Goal: Find specific page/section: Find specific page/section

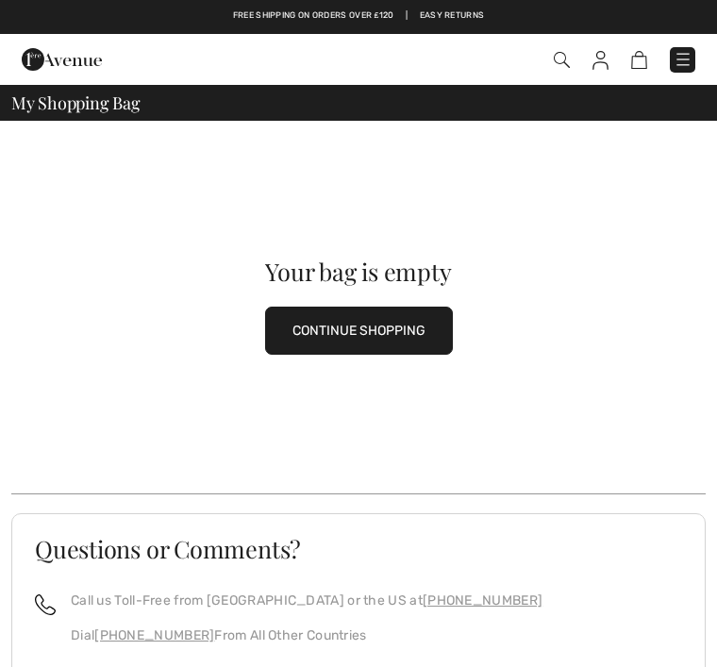
click at [603, 51] on img at bounding box center [600, 60] width 16 height 19
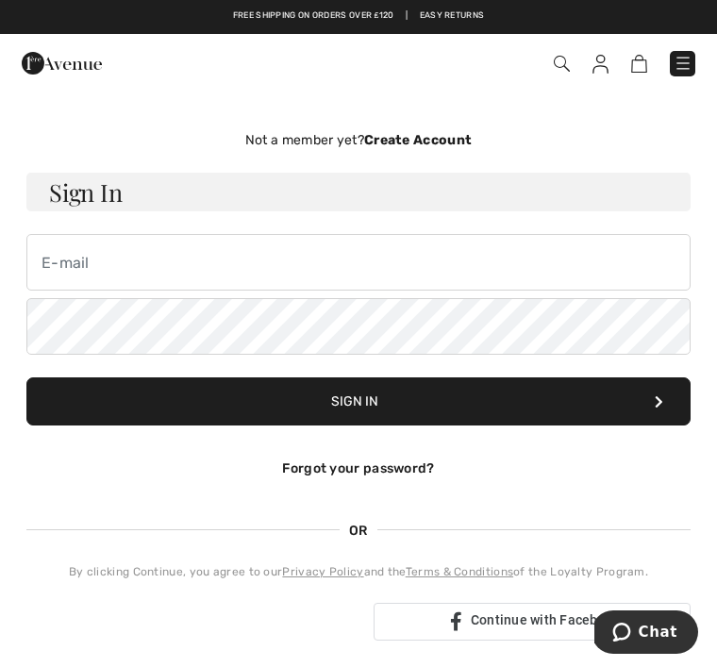
click at [562, 59] on img at bounding box center [562, 64] width 16 height 16
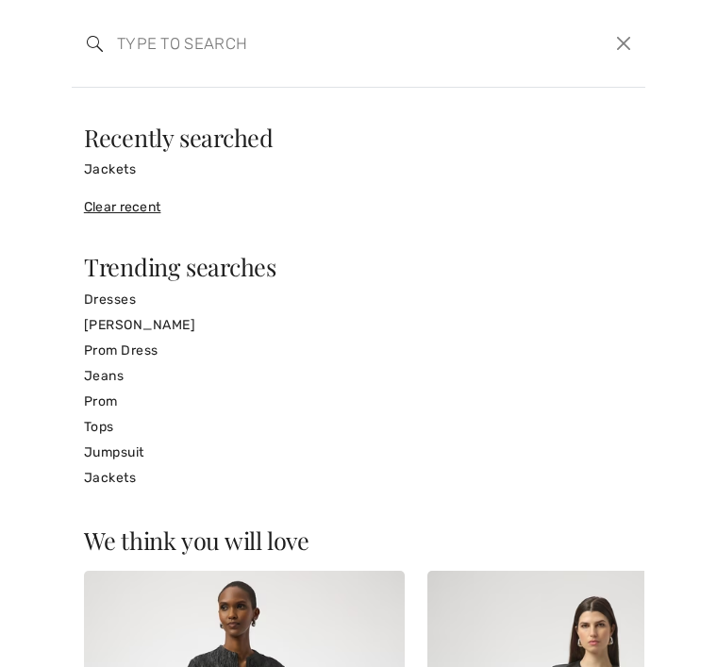
click at [160, 57] on input "search" at bounding box center [299, 43] width 392 height 57
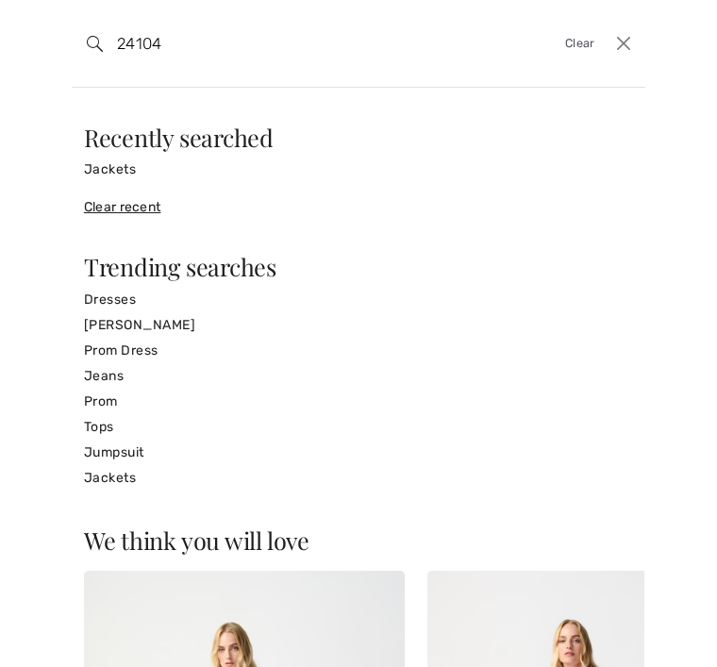
type input "24104"
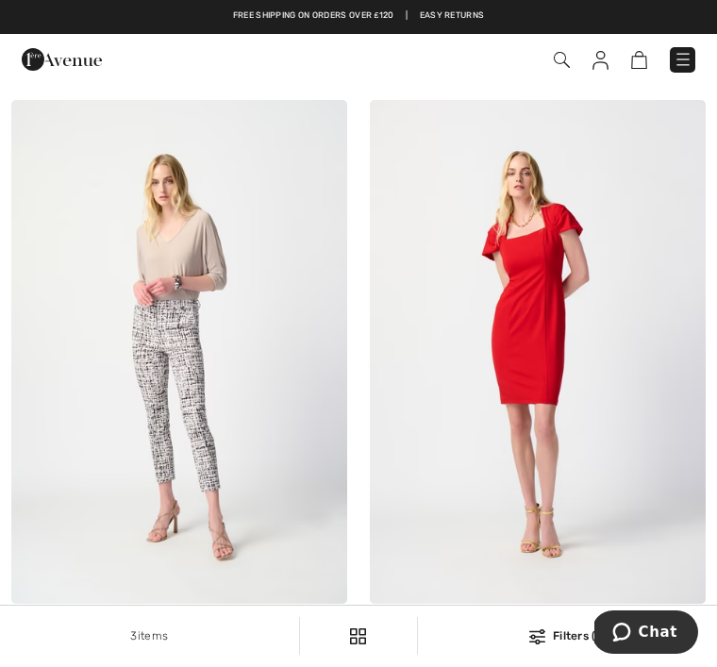
click at [557, 53] on img at bounding box center [562, 60] width 16 height 16
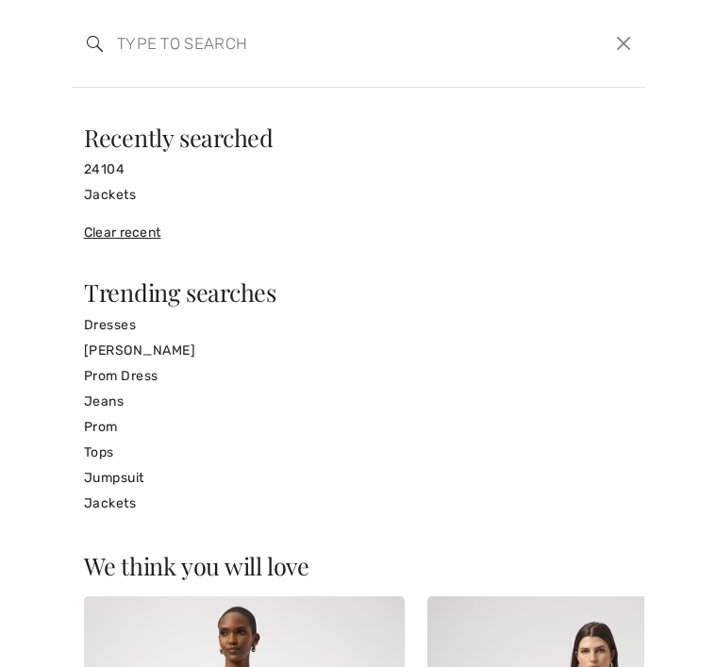
click at [611, 38] on button "Close" at bounding box center [623, 43] width 27 height 28
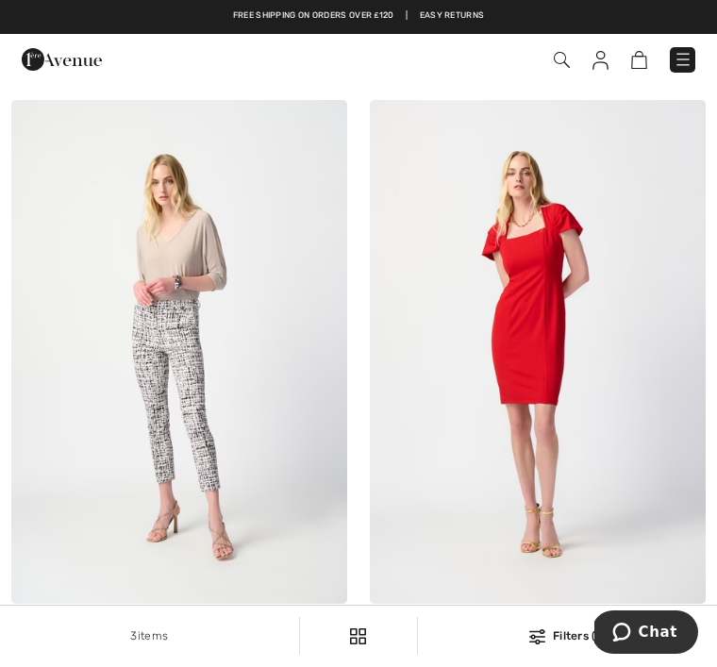
click at [568, 53] on img at bounding box center [562, 60] width 16 height 16
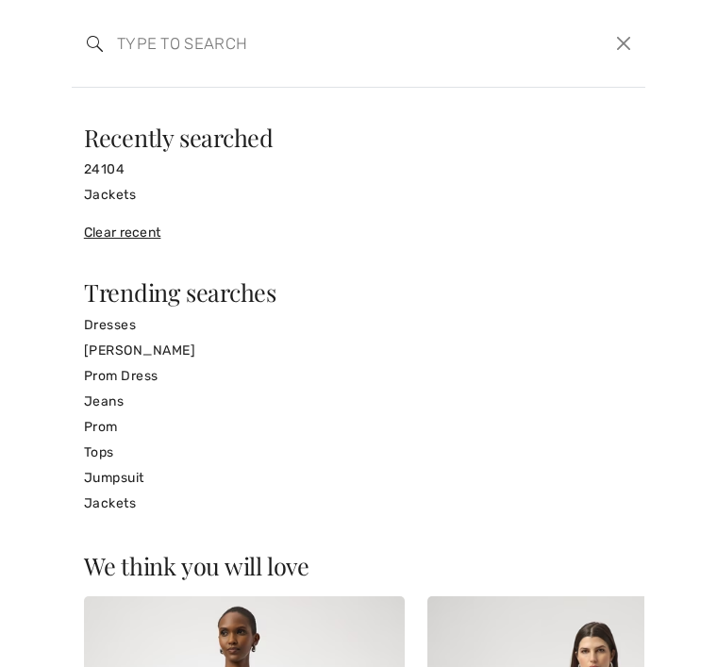
click at [234, 42] on input "search" at bounding box center [299, 43] width 392 height 57
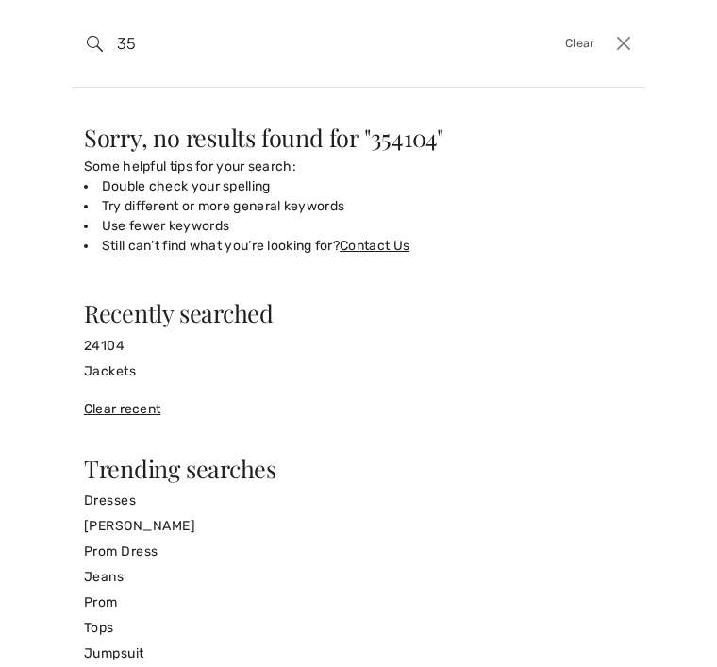
type input "3"
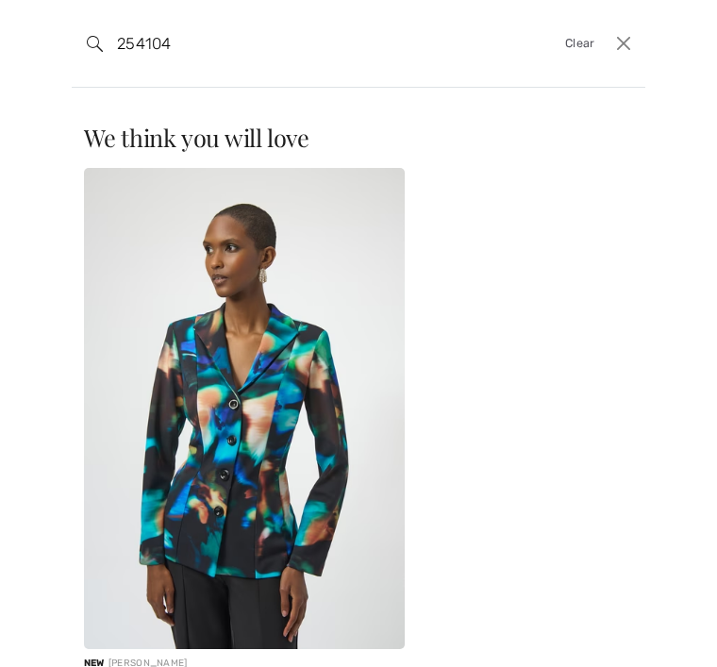
type input "254104"
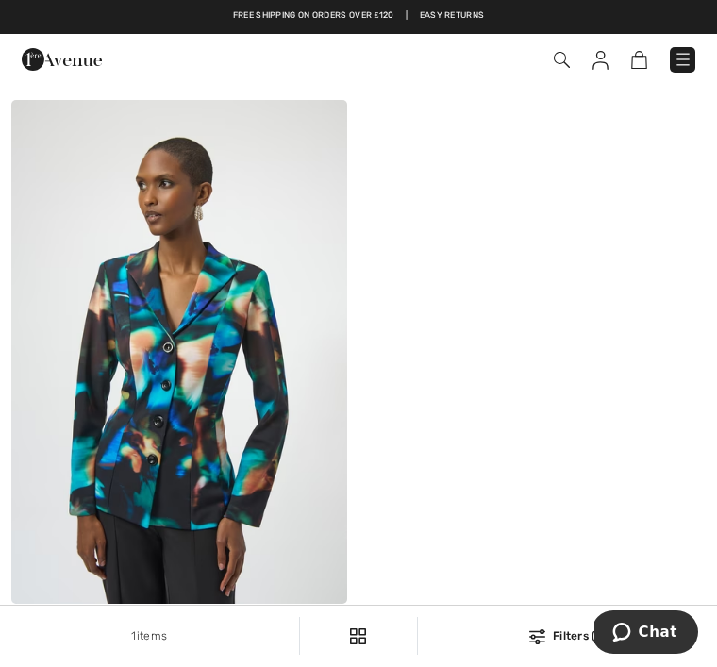
click at [686, 51] on img at bounding box center [683, 59] width 19 height 19
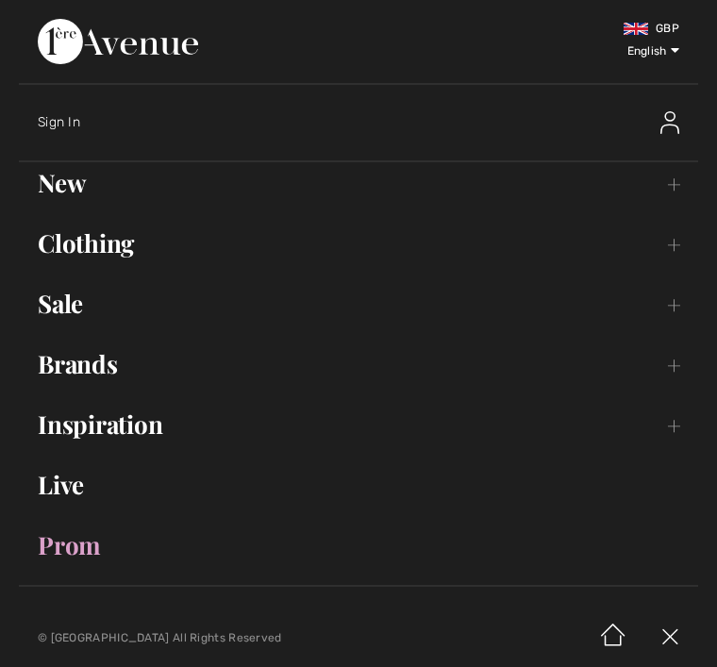
click at [440, 347] on link "Brands Open submenu" at bounding box center [358, 364] width 679 height 42
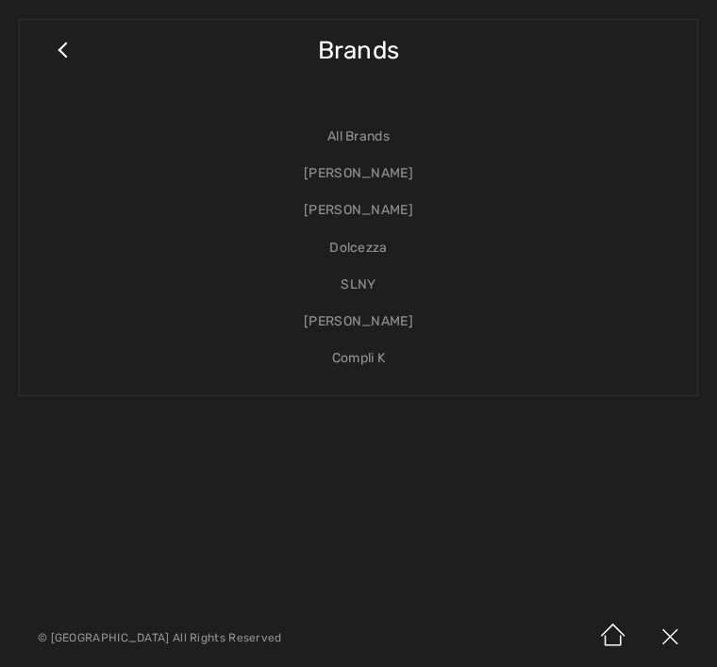
click at [56, 41] on link "Close submenu" at bounding box center [62, 60] width 47 height 42
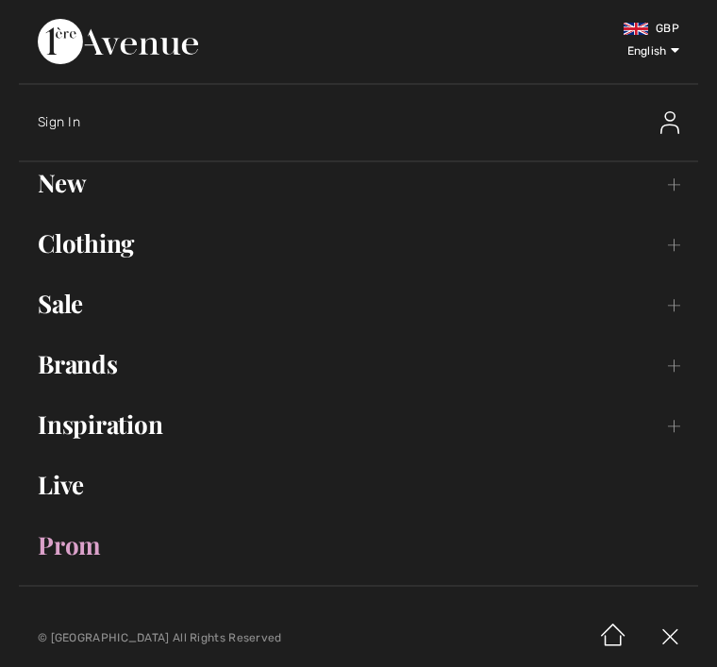
click at [235, 241] on link "Clothing Toggle submenu" at bounding box center [358, 244] width 679 height 42
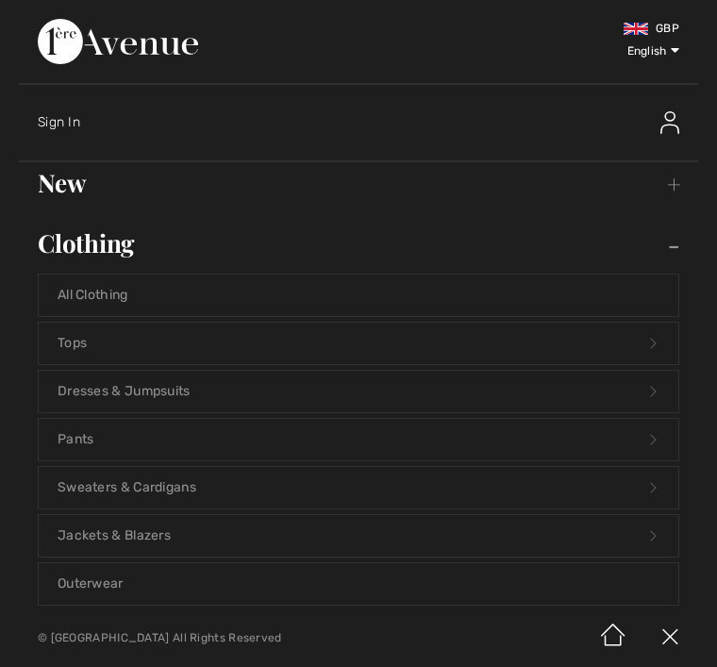
click at [183, 518] on link "Jackets & Blazers Open submenu" at bounding box center [359, 536] width 640 height 42
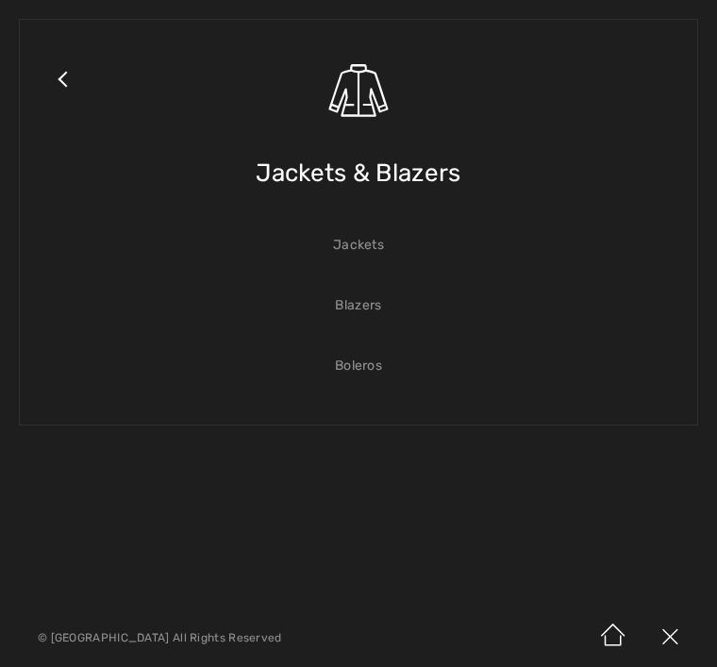
click at [409, 241] on link "Jackets" at bounding box center [359, 246] width 640 height 42
click at [373, 253] on link "Jackets" at bounding box center [359, 246] width 640 height 42
